Goal: Check status

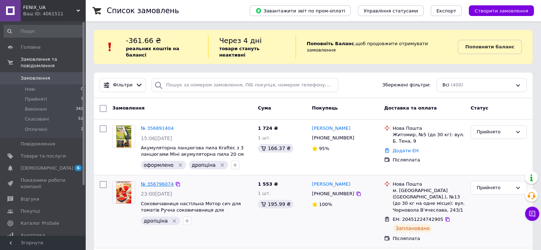
click at [156, 181] on link "№ 356796074" at bounding box center [157, 183] width 33 height 5
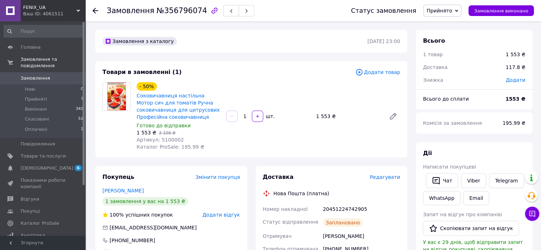
click at [95, 11] on icon at bounding box center [96, 11] width 6 height 6
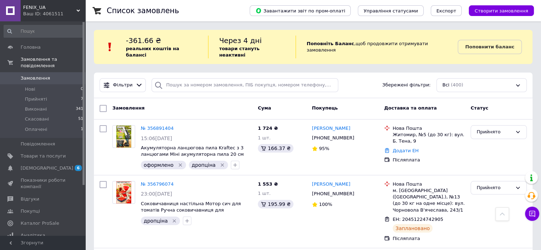
scroll to position [321, 0]
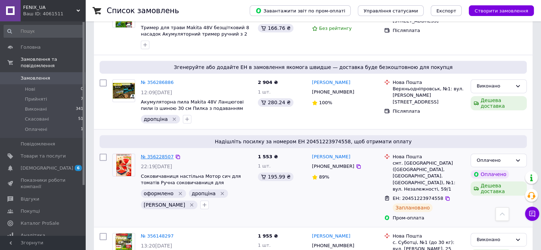
click at [159, 154] on link "№ 356228507" at bounding box center [157, 156] width 33 height 5
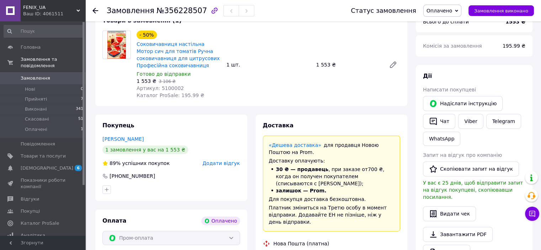
scroll to position [42, 0]
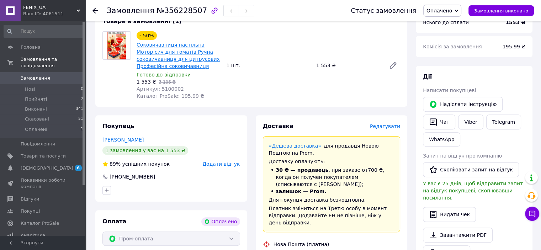
click at [176, 52] on link "Соковичавниця настільна Мотор сич для томатів Ручна соковичавниця для цитрусови…" at bounding box center [178, 55] width 83 height 27
click at [124, 141] on link "[PERSON_NAME]" at bounding box center [122, 140] width 41 height 6
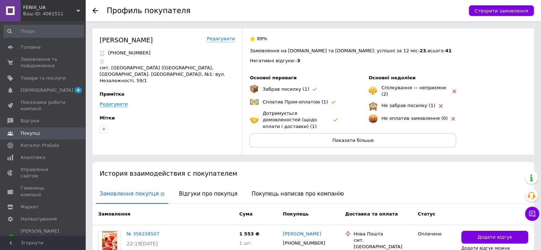
click at [93, 11] on icon at bounding box center [96, 11] width 6 height 6
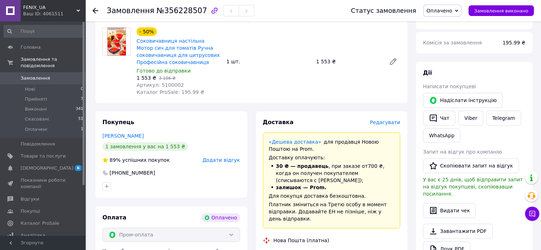
scroll to position [324, 0]
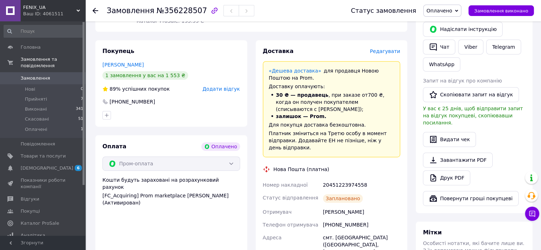
click at [335, 179] on div "20451223974558" at bounding box center [362, 185] width 80 height 13
click at [332, 179] on div "20451223974558" at bounding box center [362, 185] width 80 height 13
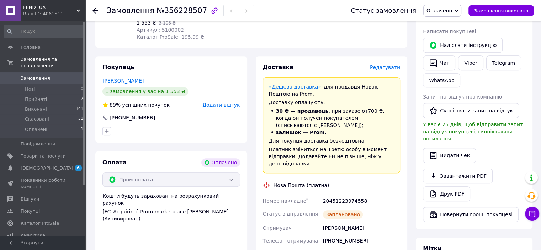
scroll to position [360, 0]
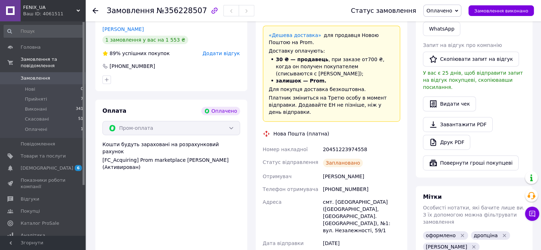
click at [334, 173] on div "[PERSON_NAME]" at bounding box center [362, 176] width 80 height 13
drag, startPoint x: 326, startPoint y: 171, endPoint x: 333, endPoint y: 171, distance: 7.2
click at [332, 171] on div "[PERSON_NAME]" at bounding box center [362, 176] width 80 height 13
click at [336, 173] on div "[PERSON_NAME]" at bounding box center [362, 176] width 80 height 13
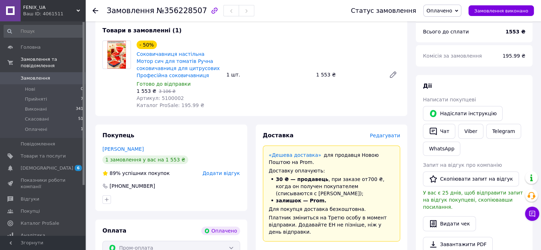
scroll to position [182, 0]
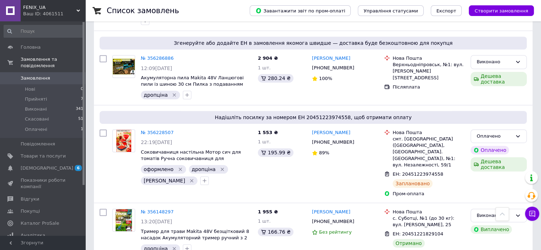
scroll to position [356, 0]
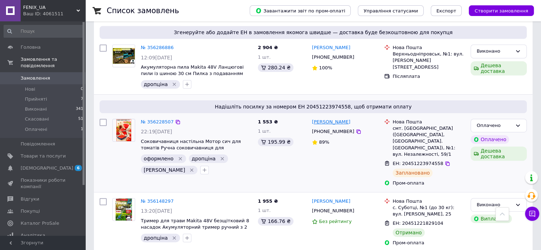
drag, startPoint x: 357, startPoint y: 104, endPoint x: 326, endPoint y: 103, distance: 30.6
click at [326, 118] on div "[PERSON_NAME]" at bounding box center [345, 122] width 68 height 8
copy link "[PERSON_NAME]"
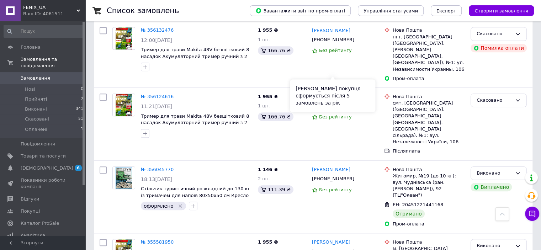
scroll to position [747, 0]
